Goal: Transaction & Acquisition: Book appointment/travel/reservation

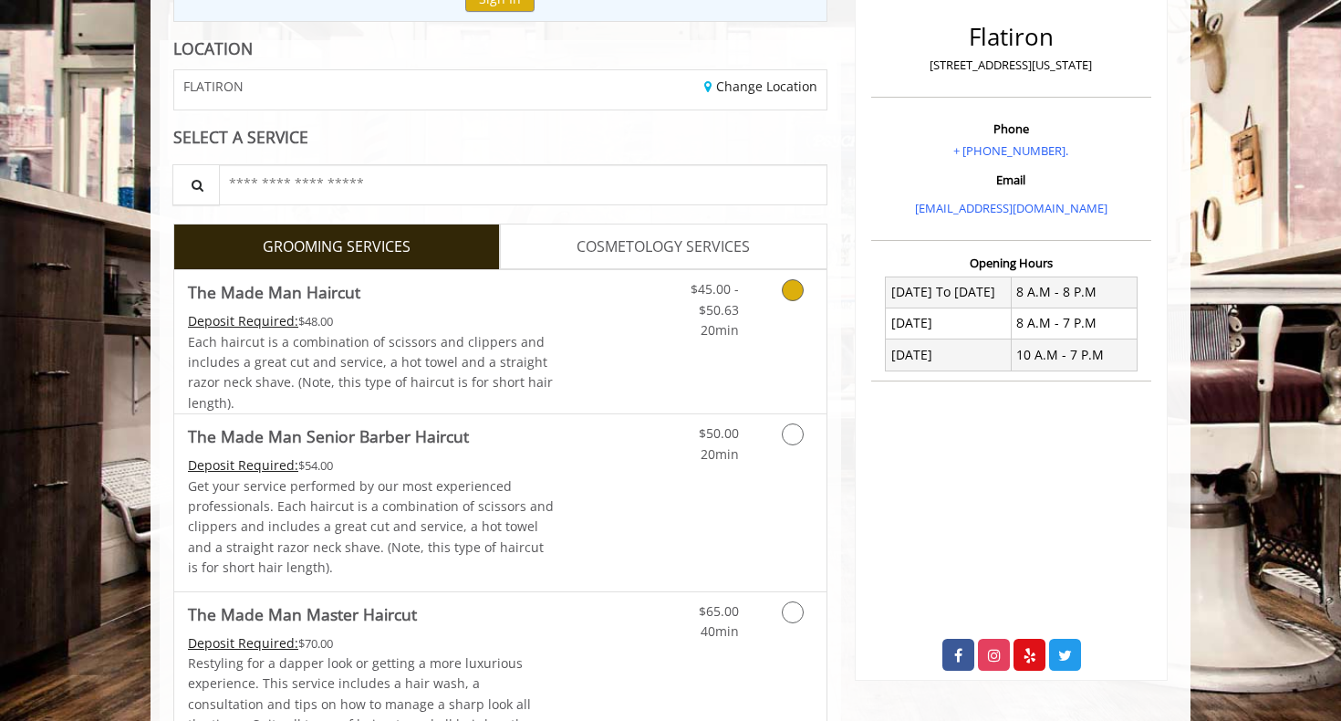
click at [775, 293] on link "Grooming services" at bounding box center [789, 305] width 47 height 70
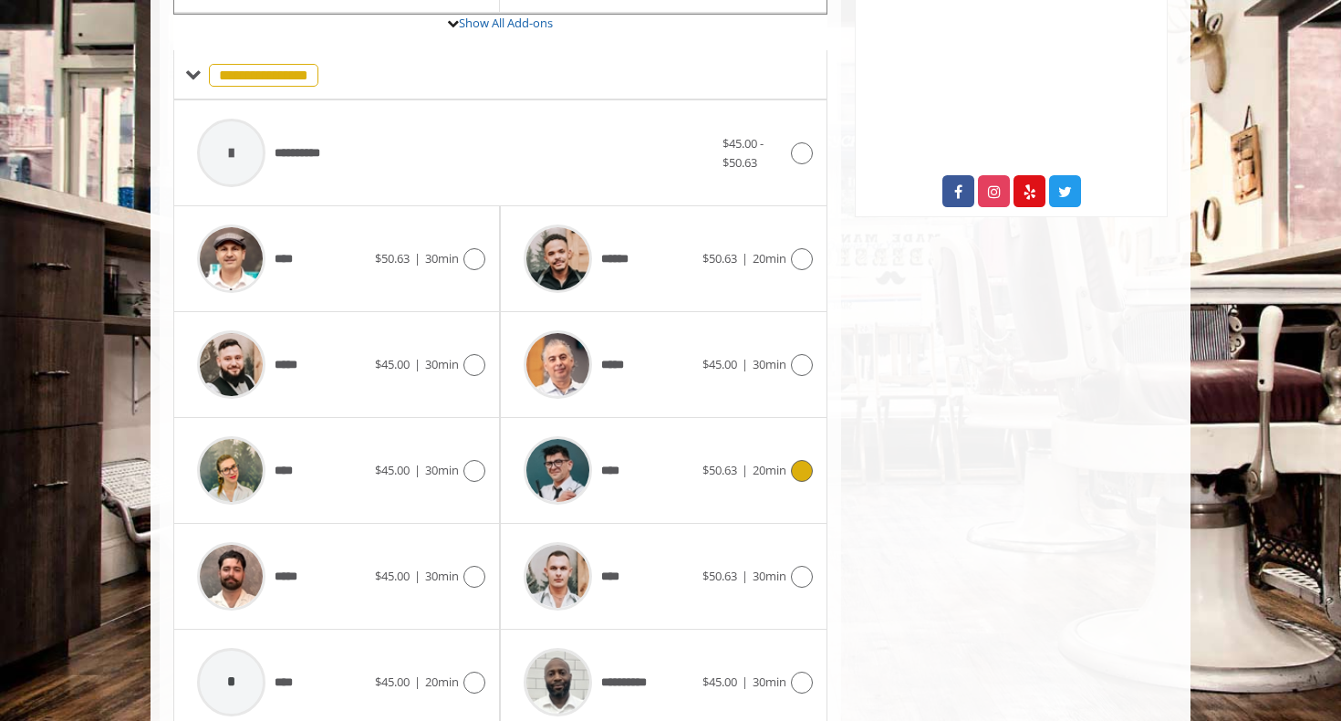
click at [787, 460] on div at bounding box center [799, 471] width 26 height 22
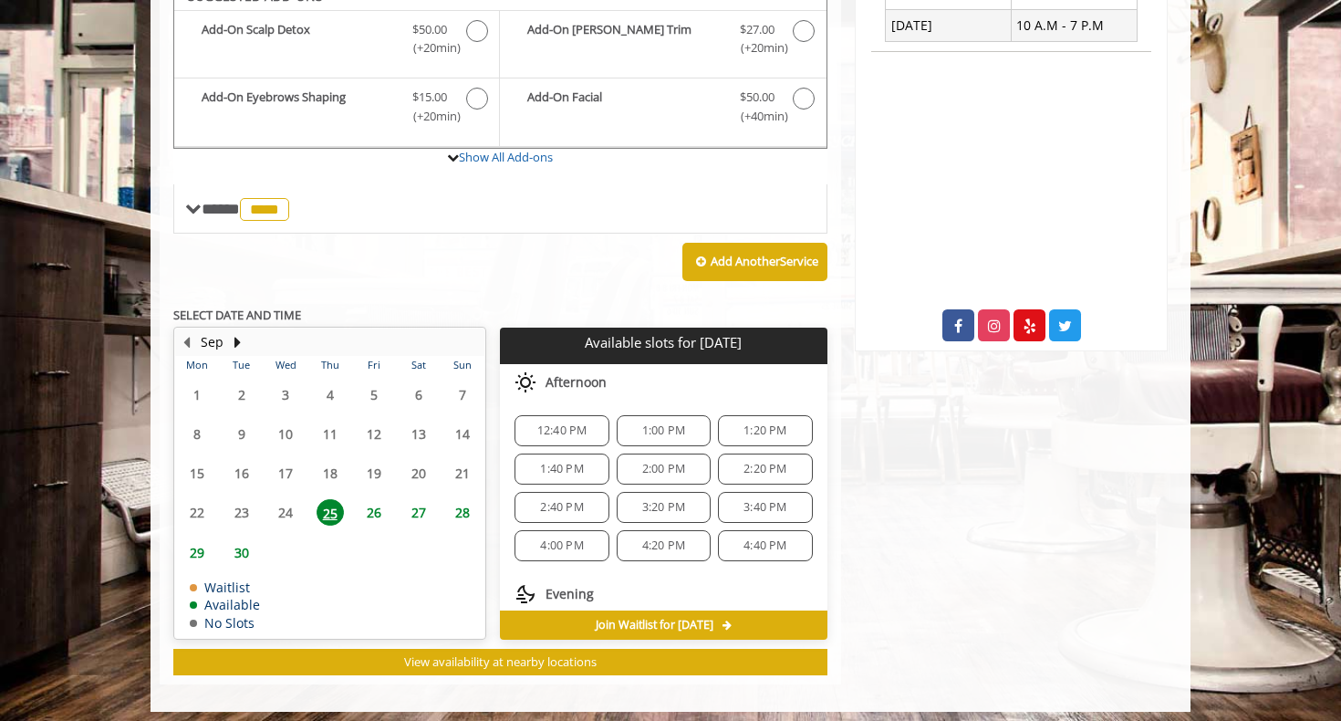
scroll to position [17, 0]
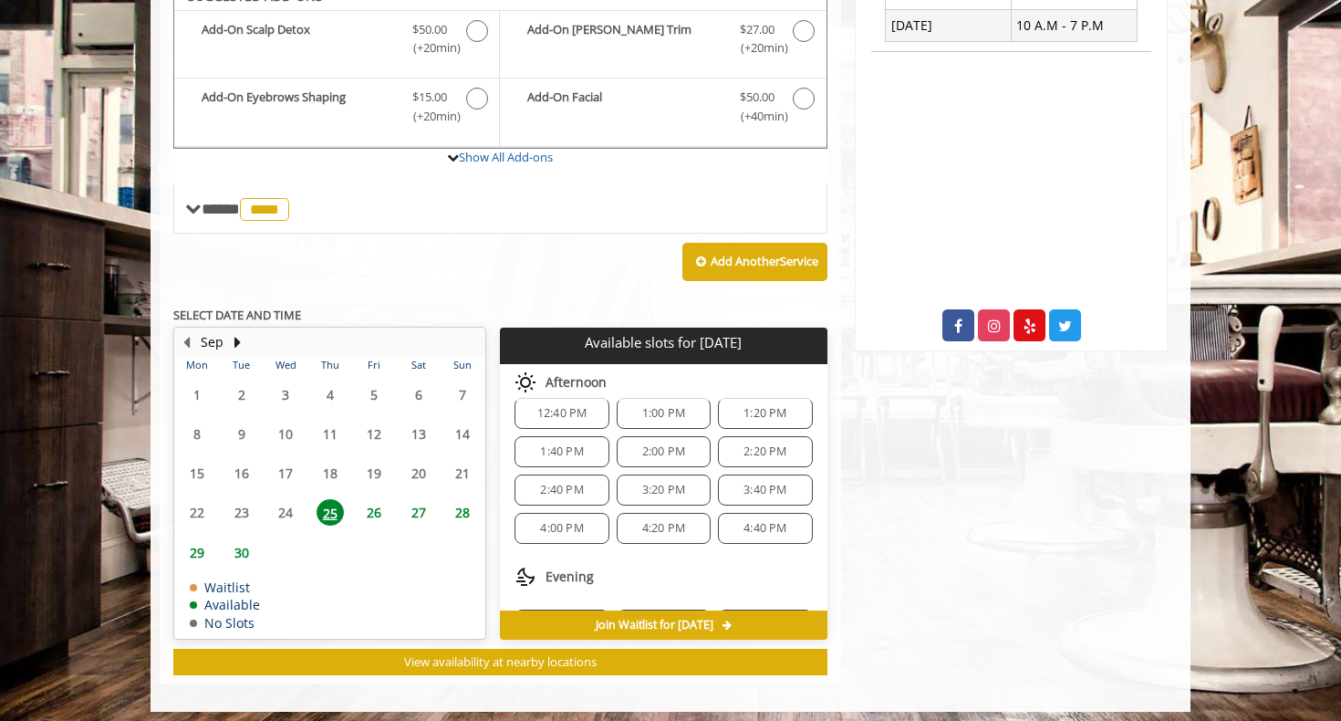
click at [744, 444] on span "2:20 PM" at bounding box center [765, 451] width 43 height 15
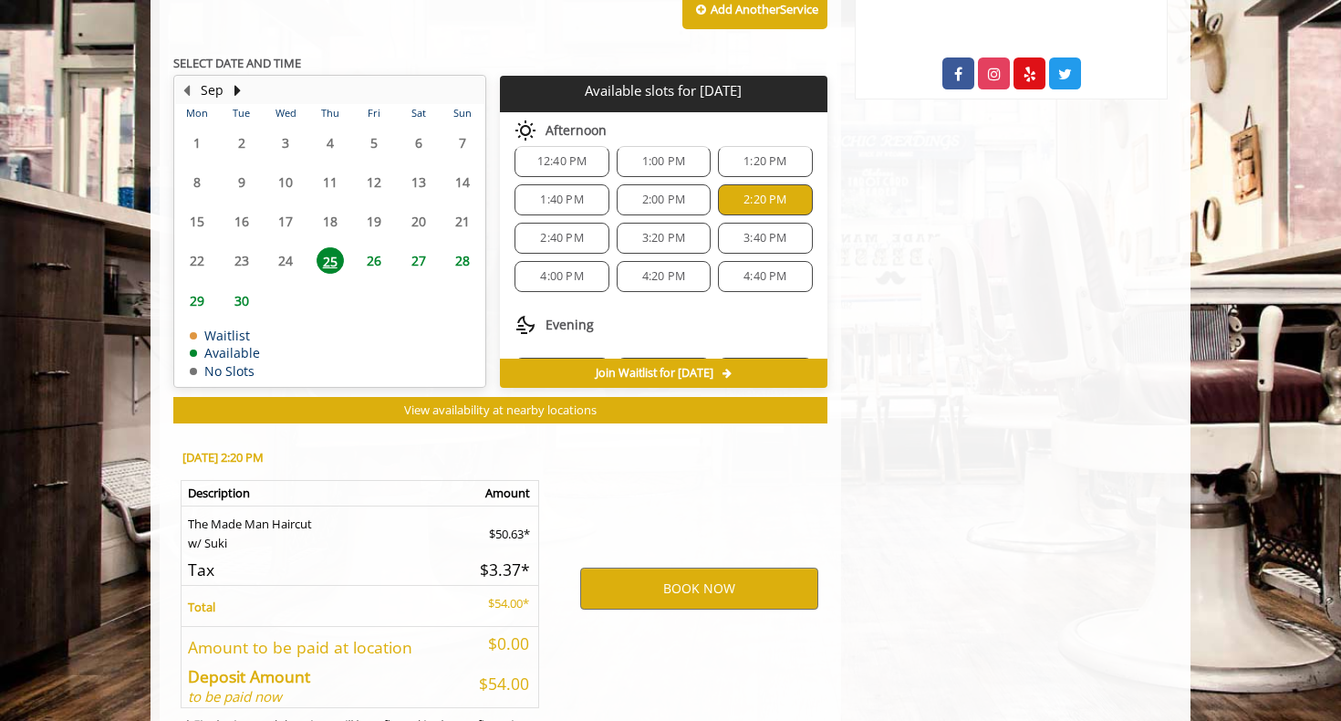
scroll to position [888, 0]
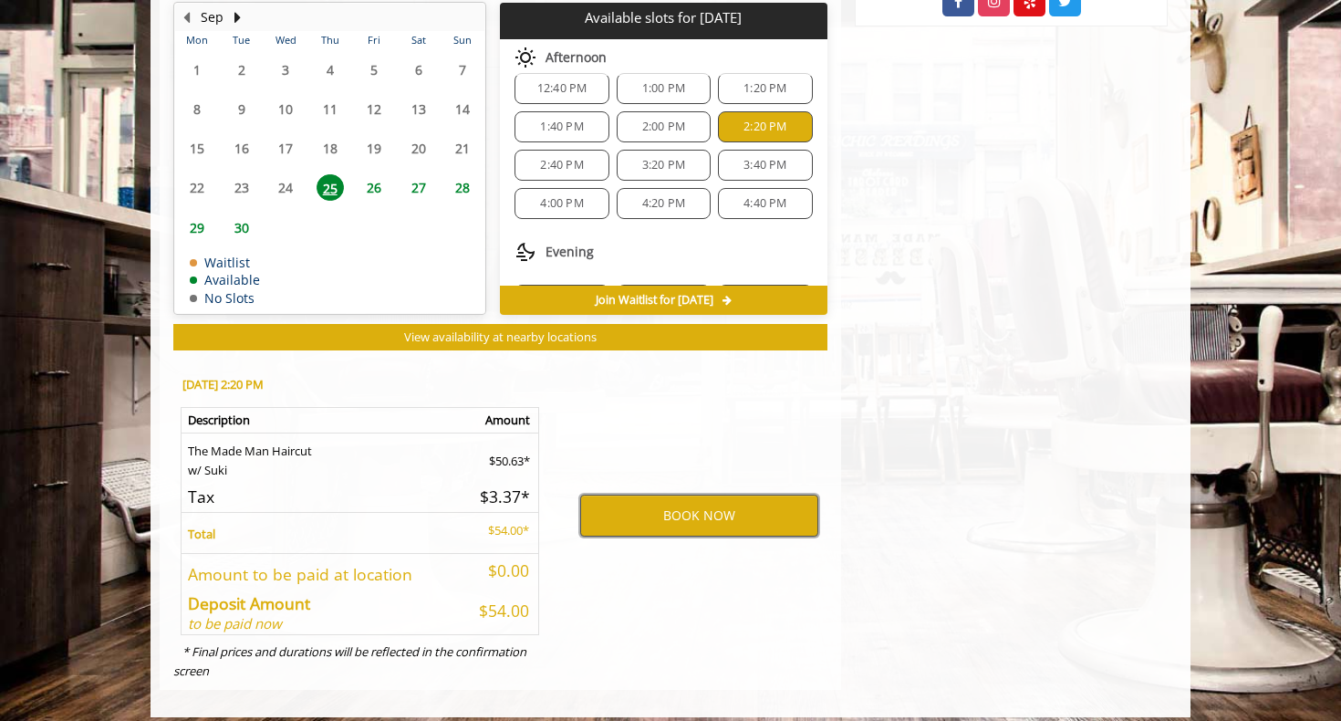
click at [785, 500] on button "BOOK NOW" at bounding box center [699, 515] width 238 height 42
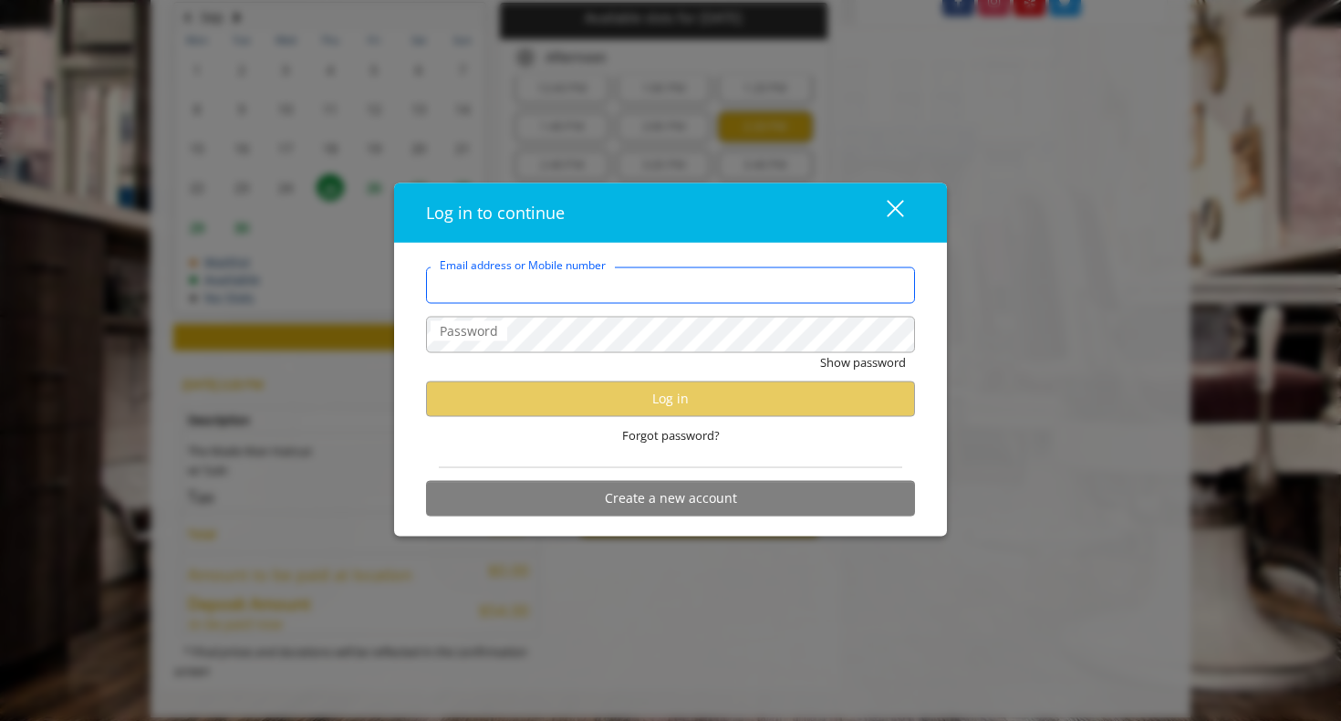
type input "**********"
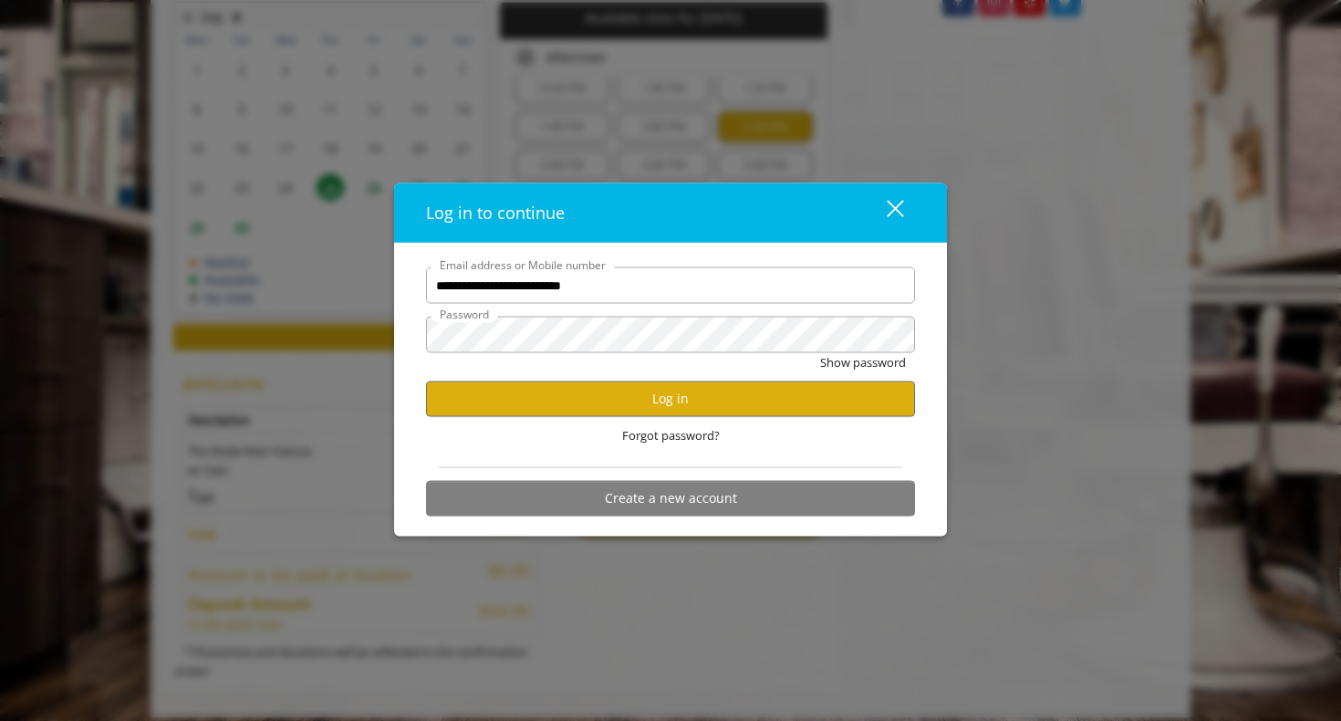
click at [678, 376] on div "Show password" at bounding box center [670, 367] width 489 height 28
click at [692, 399] on button "Log in" at bounding box center [670, 398] width 489 height 36
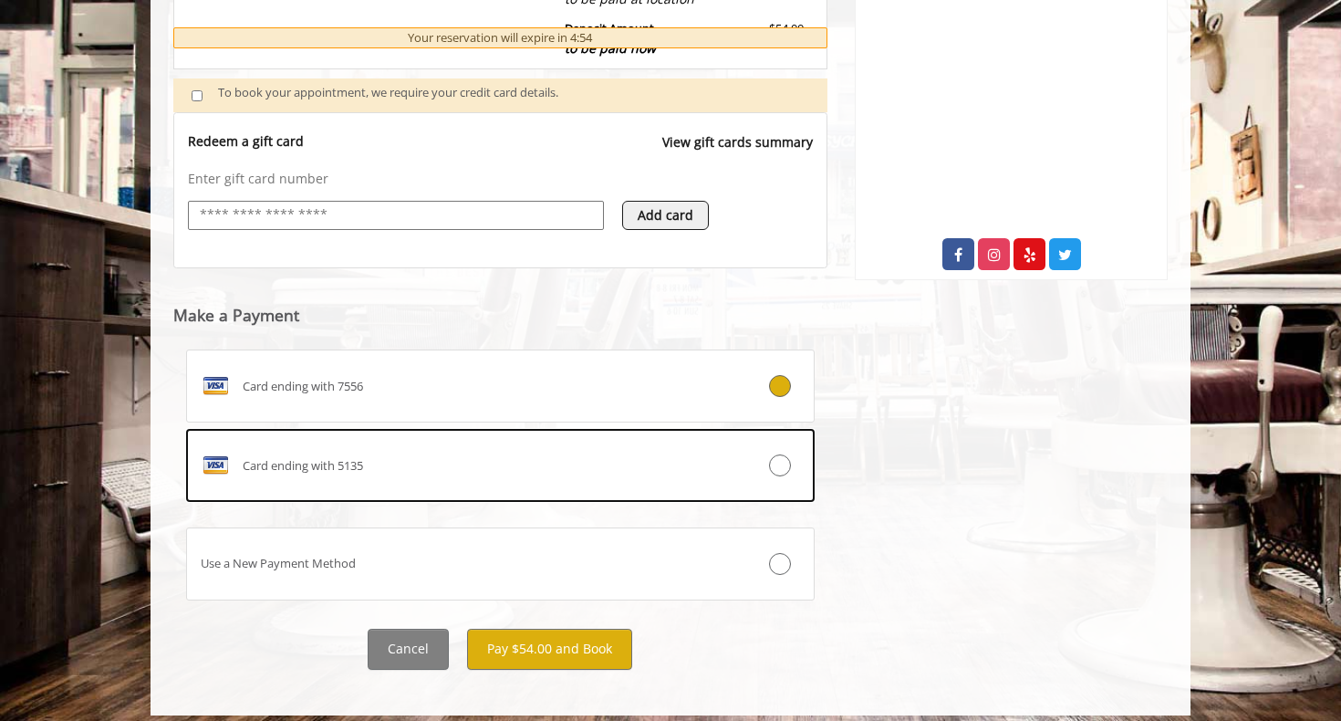
scroll to position [633, 0]
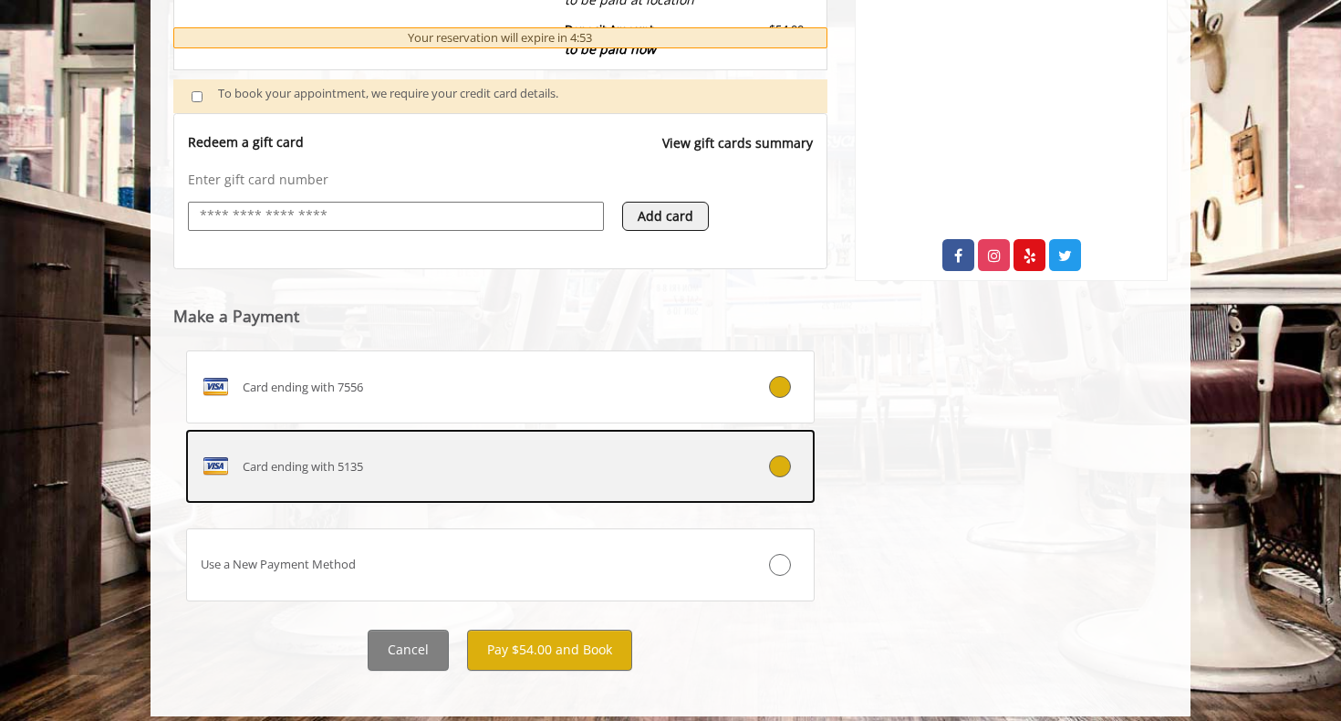
click at [771, 441] on label "Card ending with 5135" at bounding box center [500, 466] width 629 height 73
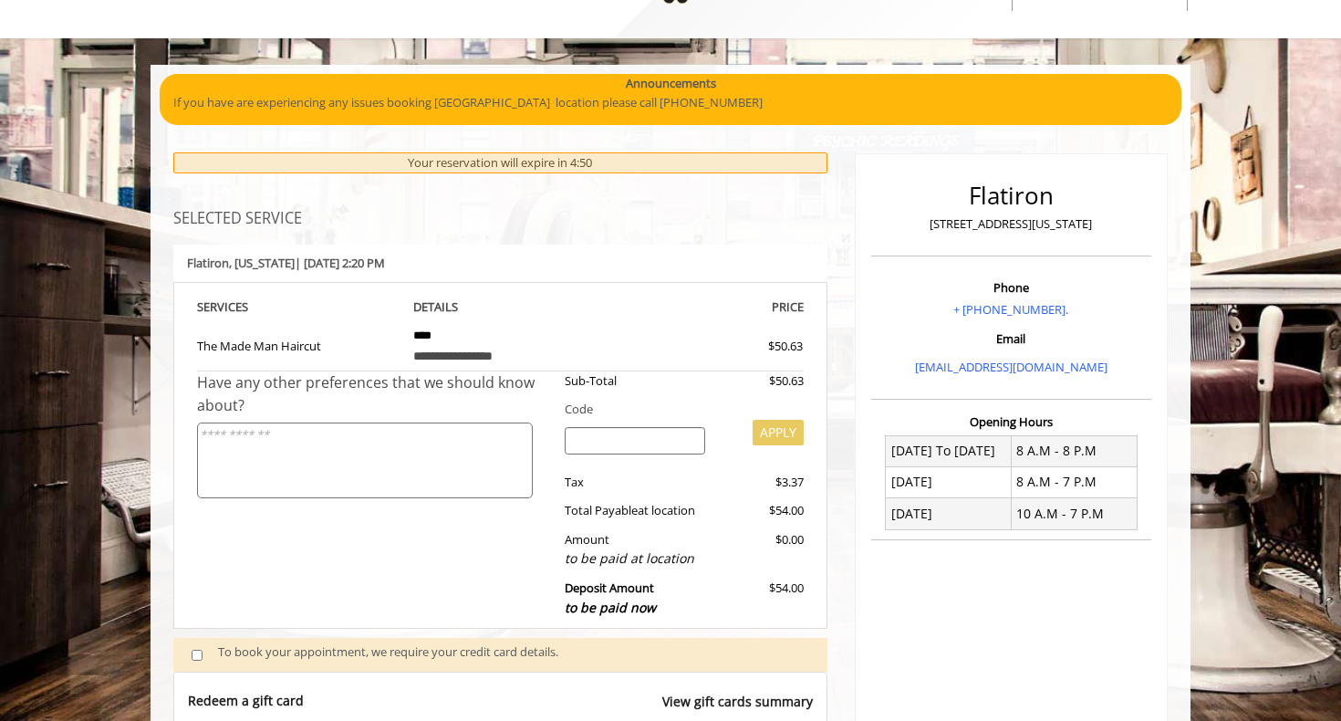
scroll to position [40, 0]
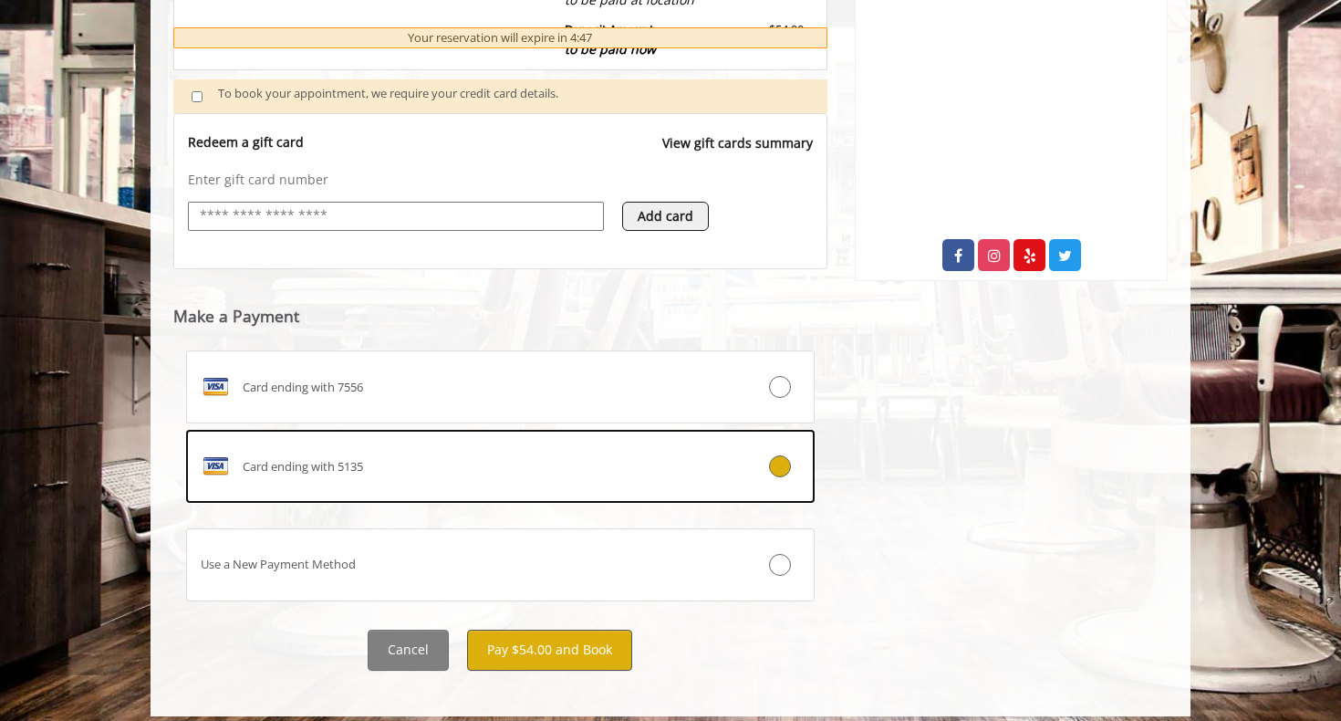
click at [571, 649] on button "Pay $54.00 and Book" at bounding box center [549, 649] width 165 height 41
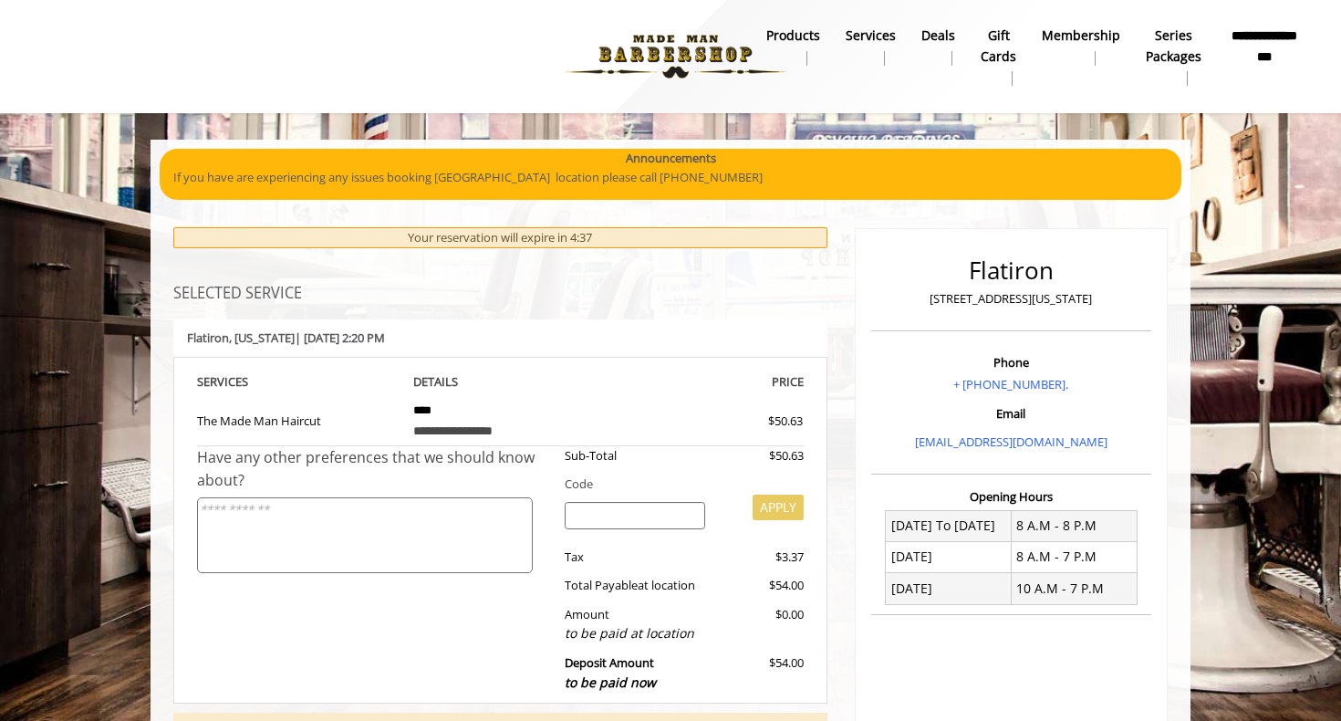
scroll to position [0, 0]
